Goal: Information Seeking & Learning: Learn about a topic

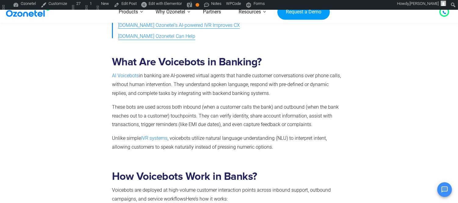
scroll to position [269, 0]
click at [241, 64] on h2 "What Are Voicebots in Banking?" at bounding box center [228, 62] width 232 height 13
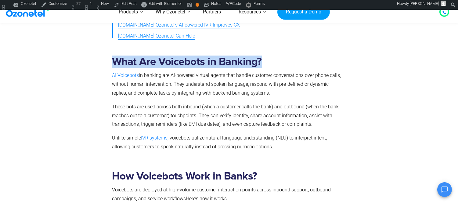
click at [241, 64] on h2 "What Are Voicebots in Banking?" at bounding box center [228, 62] width 232 height 13
copy h2 "What Are Voicebots in Banking?"
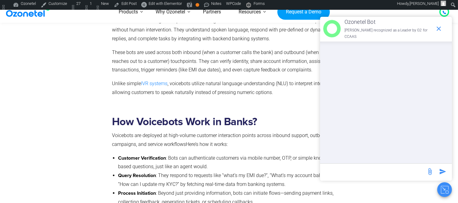
scroll to position [324, 0]
click at [131, 121] on div "How Voicebots Work in Banks? Voicebots are deployed at high-volume customer int…" at bounding box center [228, 184] width 232 height 141
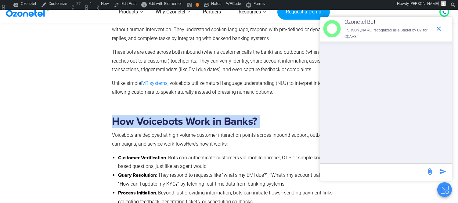
click at [131, 121] on div "How Voicebots Work in Banks? Voicebots are deployed at high-volume customer int…" at bounding box center [228, 184] width 232 height 141
copy h2 "How Voicebots Work in Banks?"
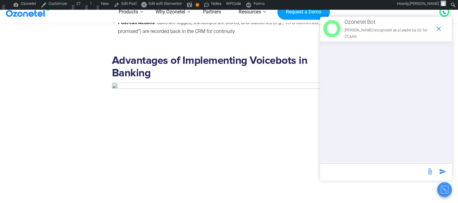
scroll to position [526, 0]
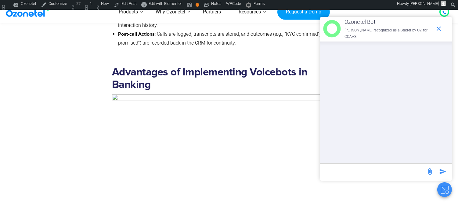
click at [138, 81] on h2 "Advantages of Implementing Voicebots in Banking" at bounding box center [228, 78] width 232 height 25
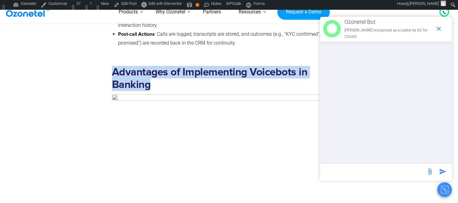
click at [138, 81] on h2 "Advantages of Implementing Voicebots in Banking" at bounding box center [228, 78] width 232 height 25
copy h2 "Advantages of Implementing Voicebots in Banking"
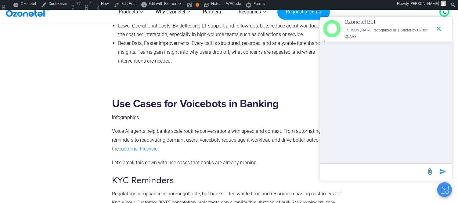
scroll to position [871, 0]
click at [156, 107] on h2 "Use Cases for Voicebots in Banking" at bounding box center [228, 103] width 232 height 13
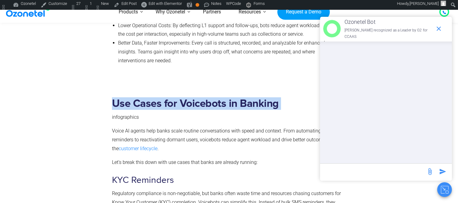
click at [156, 107] on h2 "Use Cases for Voicebots in Banking" at bounding box center [228, 103] width 232 height 13
copy h2 "Use Cases for Voicebots in Banking"
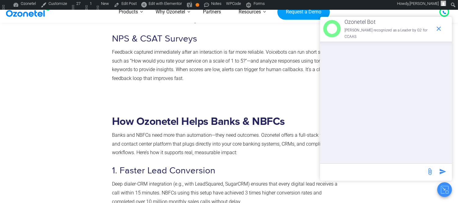
scroll to position [1583, 0]
click at [121, 121] on h2 "How Ozonetel Helps Banks & NBFCs" at bounding box center [228, 121] width 232 height 13
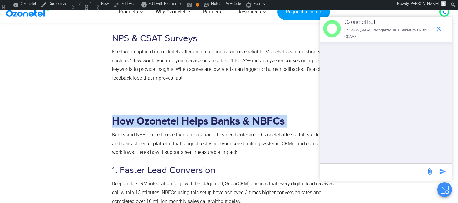
click at [121, 121] on h2 "How Ozonetel Helps Banks & NBFCs" at bounding box center [228, 121] width 232 height 13
copy h2 "How Ozonetel Helps Banks & NBFCs"
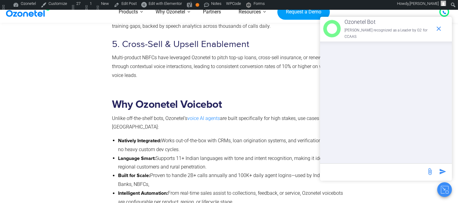
scroll to position [1897, 0]
click at [153, 104] on h2 "Why Ozonetel Voicebot" at bounding box center [228, 104] width 232 height 13
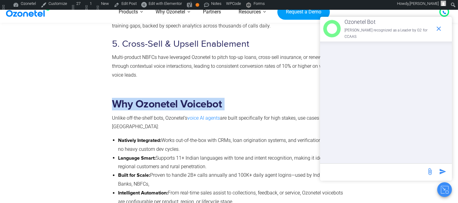
click at [153, 104] on h2 "Why Ozonetel Voicebot" at bounding box center [228, 104] width 232 height 13
copy h2 "Why Ozonetel Voicebot"
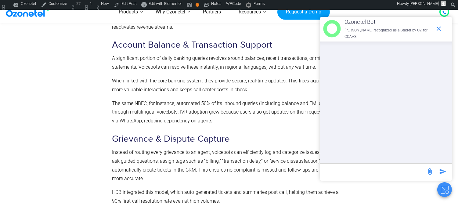
scroll to position [1393, 0]
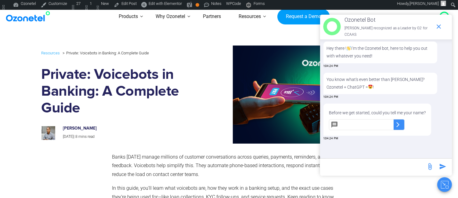
click at [442, 185] on icon "Close chat" at bounding box center [445, 185] width 8 height 8
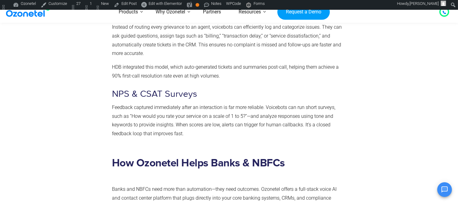
scroll to position [1695, 0]
